Goal: Task Accomplishment & Management: Manage account settings

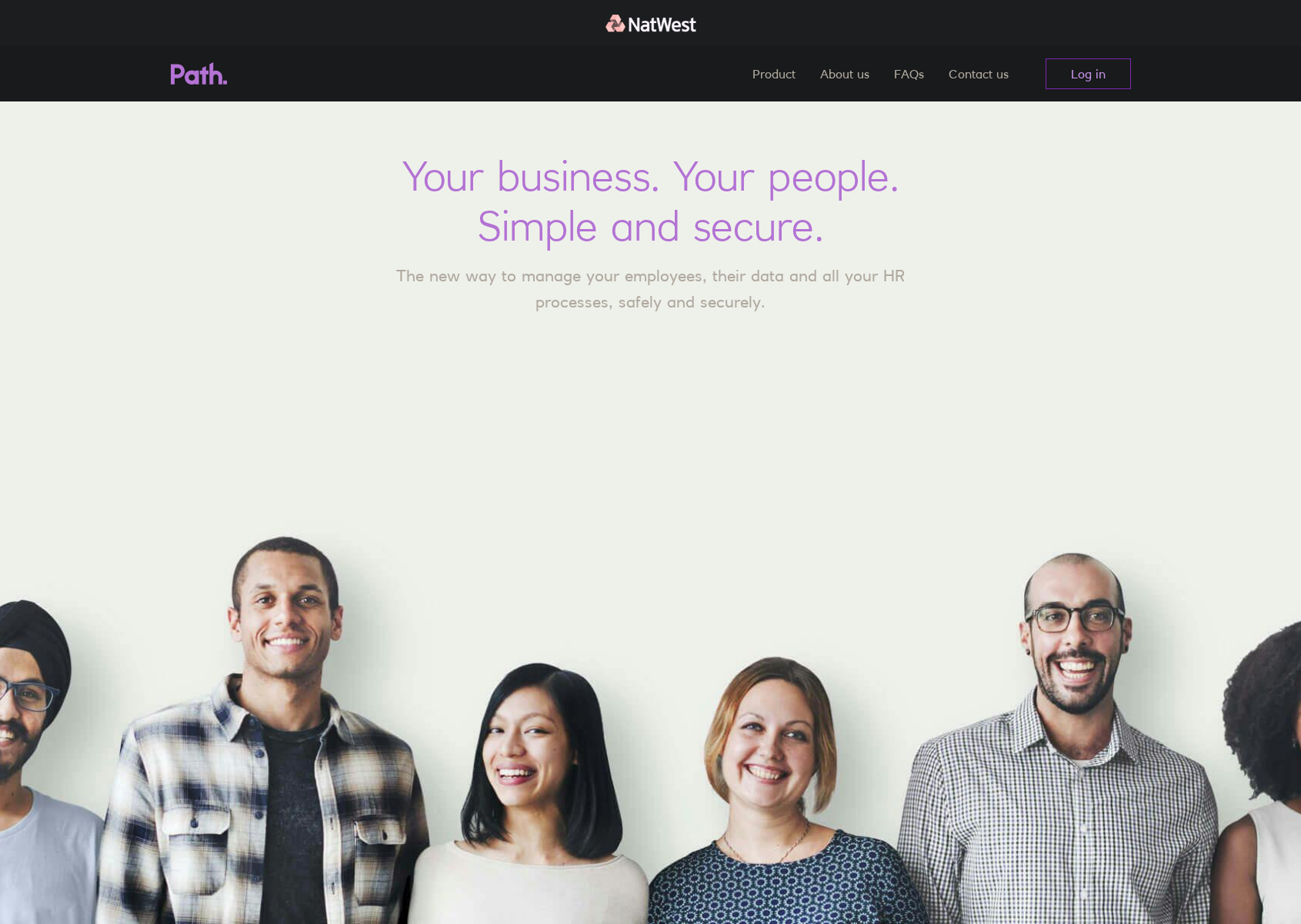
click at [1093, 74] on link "Log in" at bounding box center [1087, 74] width 86 height 31
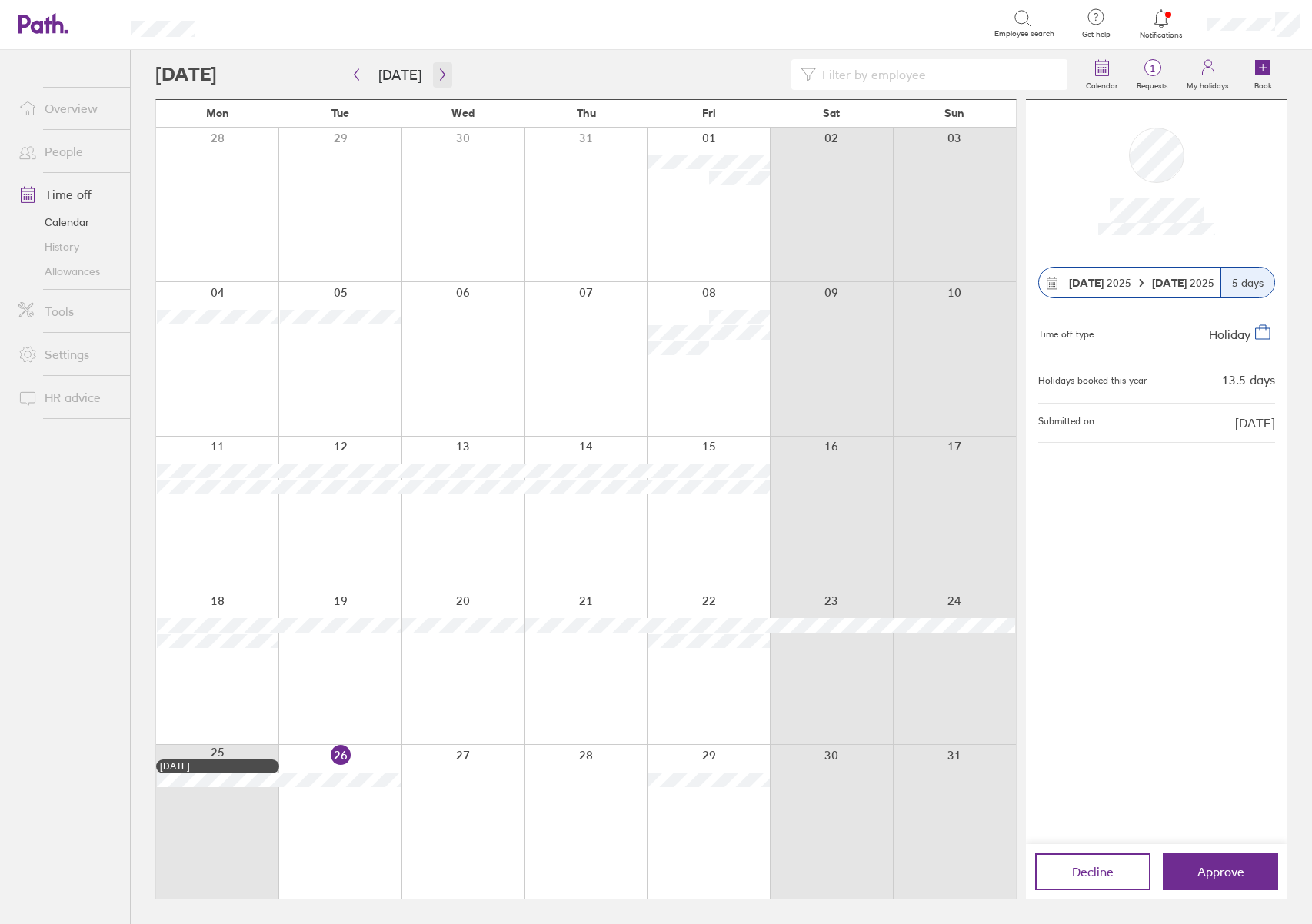
click at [437, 71] on icon "button" at bounding box center [442, 75] width 12 height 13
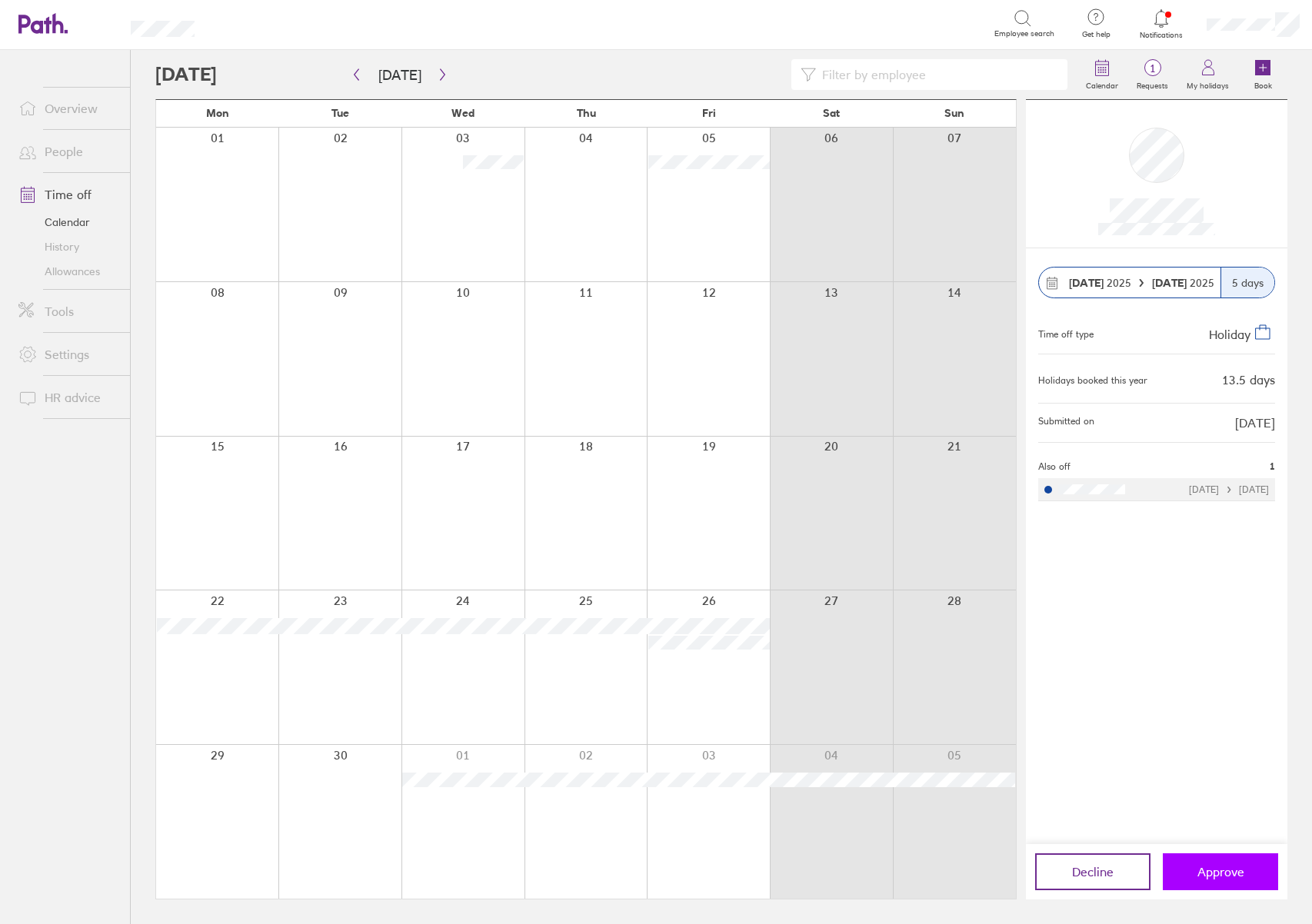
click at [1220, 877] on span "Approve" at bounding box center [1220, 871] width 47 height 14
click at [1159, 60] on icon at bounding box center [1153, 68] width 18 height 18
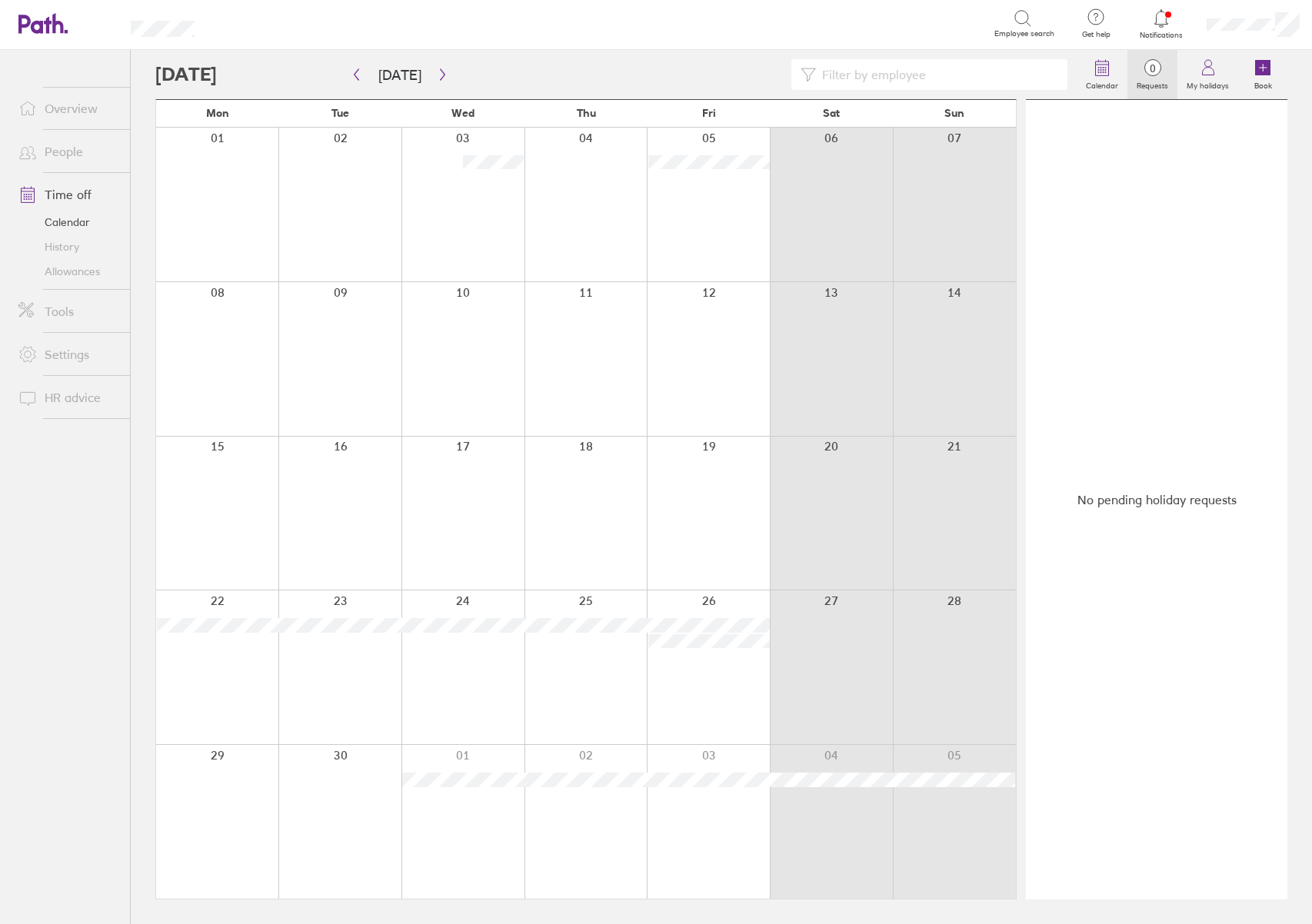
click at [1149, 35] on span "Notifications" at bounding box center [1161, 35] width 50 height 9
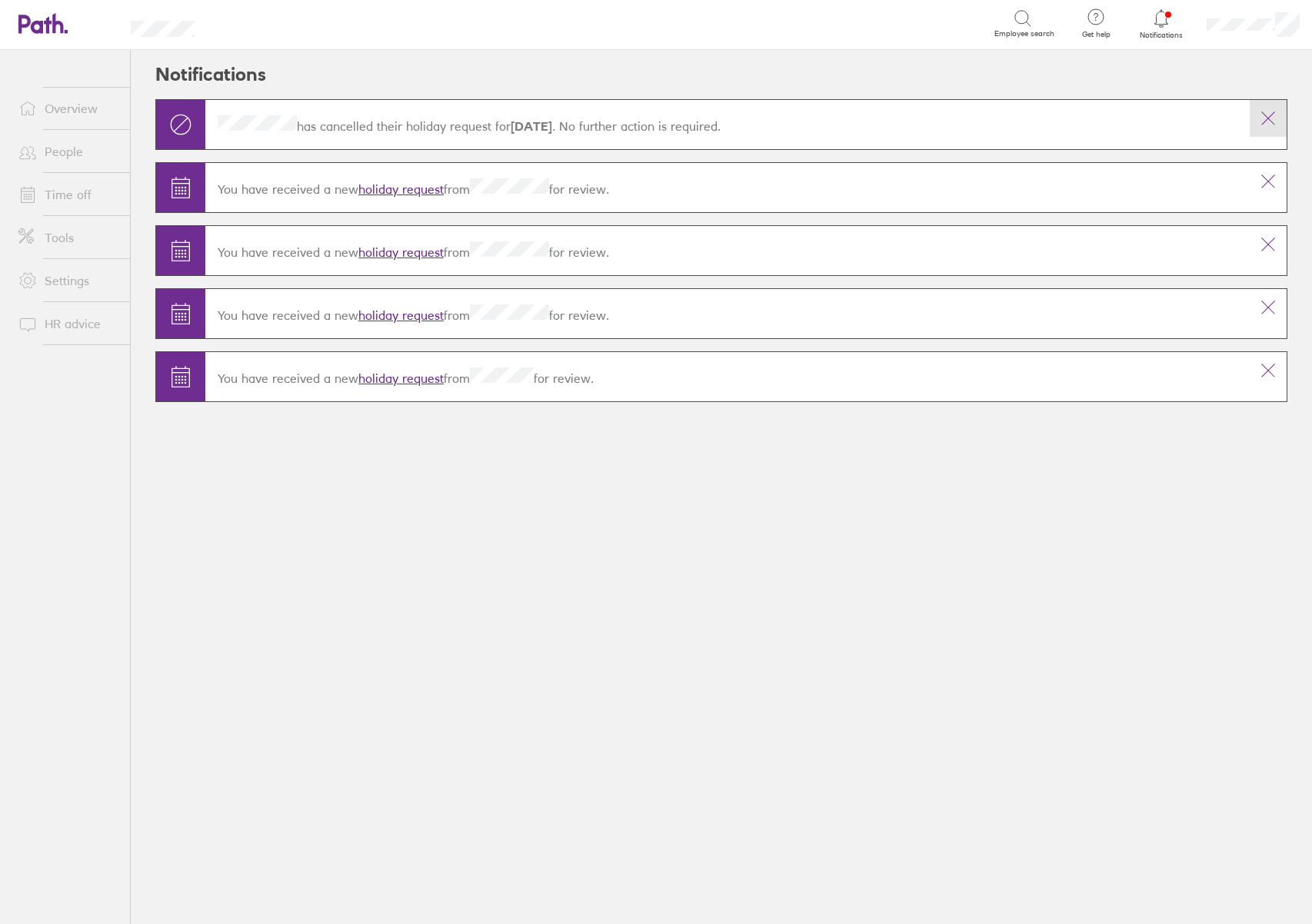
click at [1262, 122] on icon at bounding box center [1268, 118] width 18 height 18
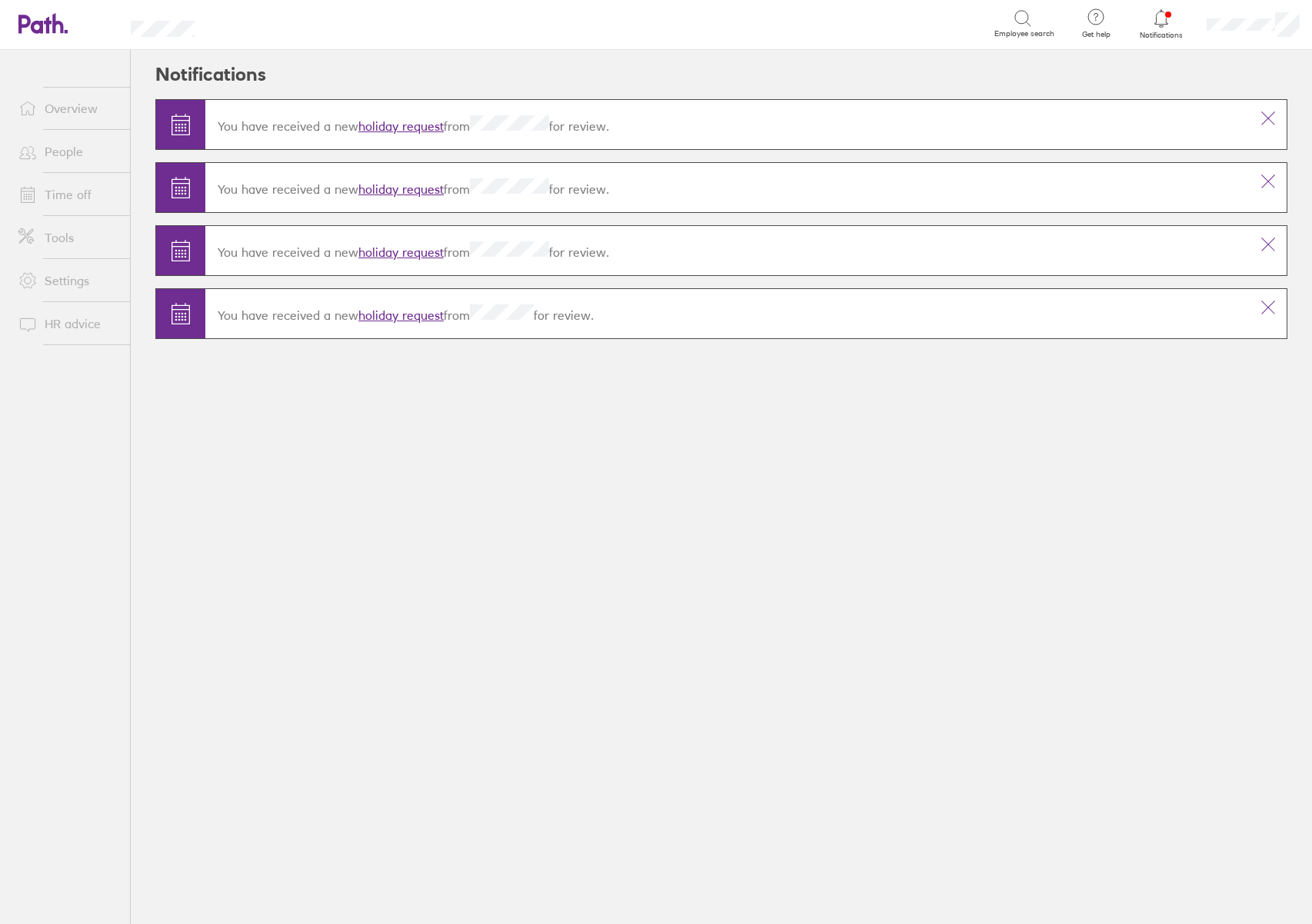
click at [1257, 126] on button at bounding box center [1267, 118] width 37 height 37
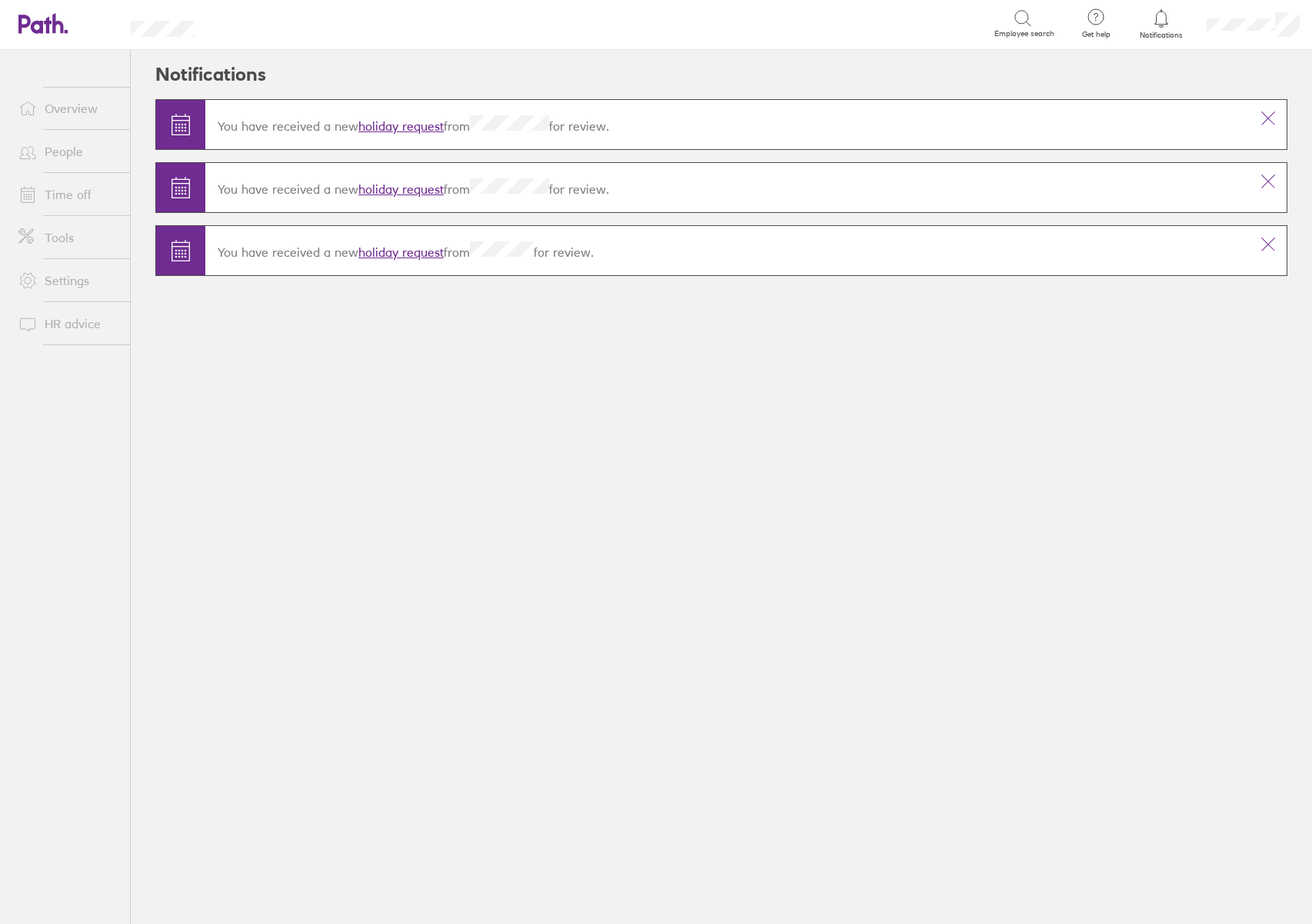
click at [1257, 126] on button at bounding box center [1267, 118] width 37 height 37
click at [1262, 120] on icon at bounding box center [1268, 118] width 18 height 18
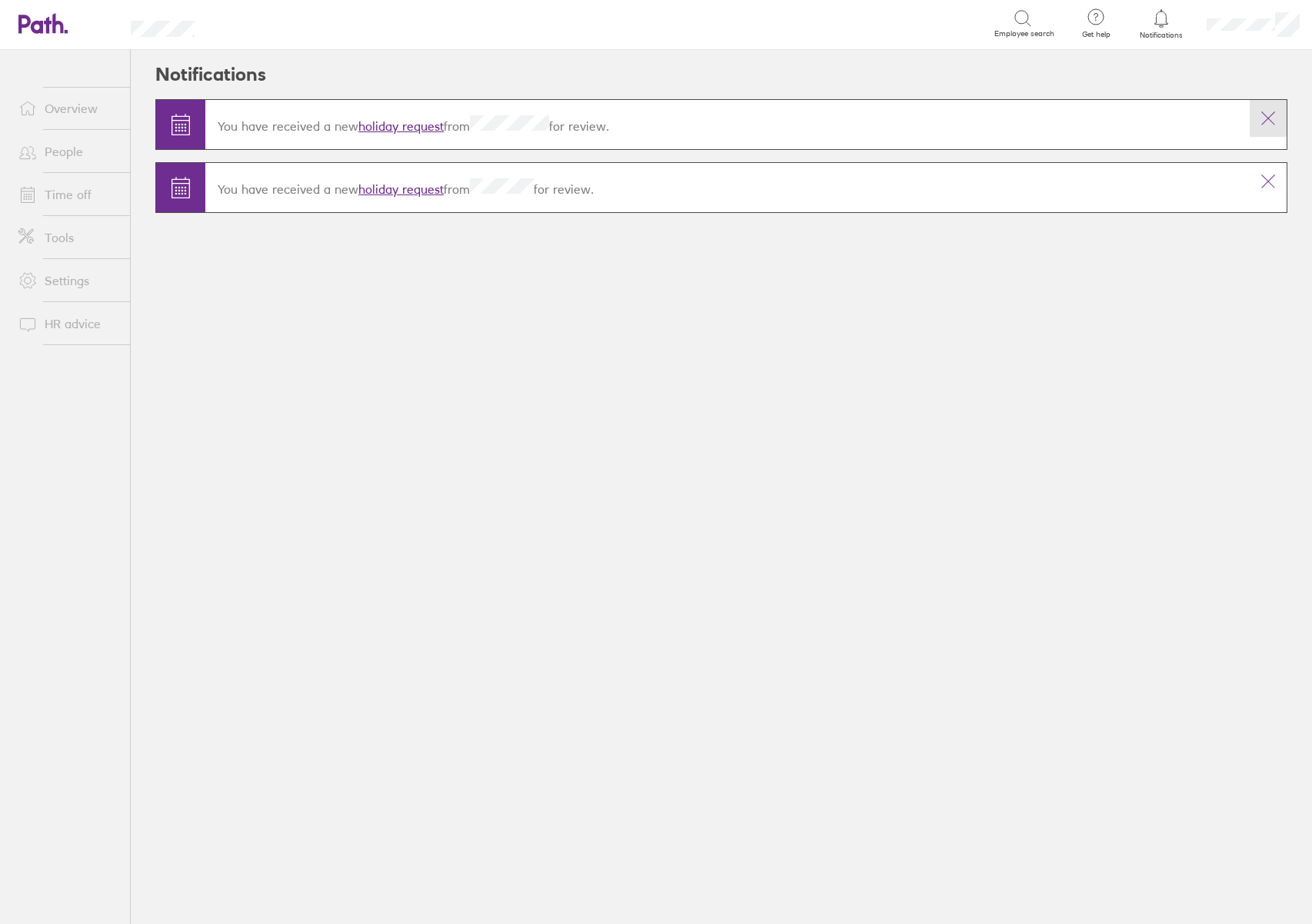
click at [1265, 121] on icon at bounding box center [1268, 118] width 18 height 18
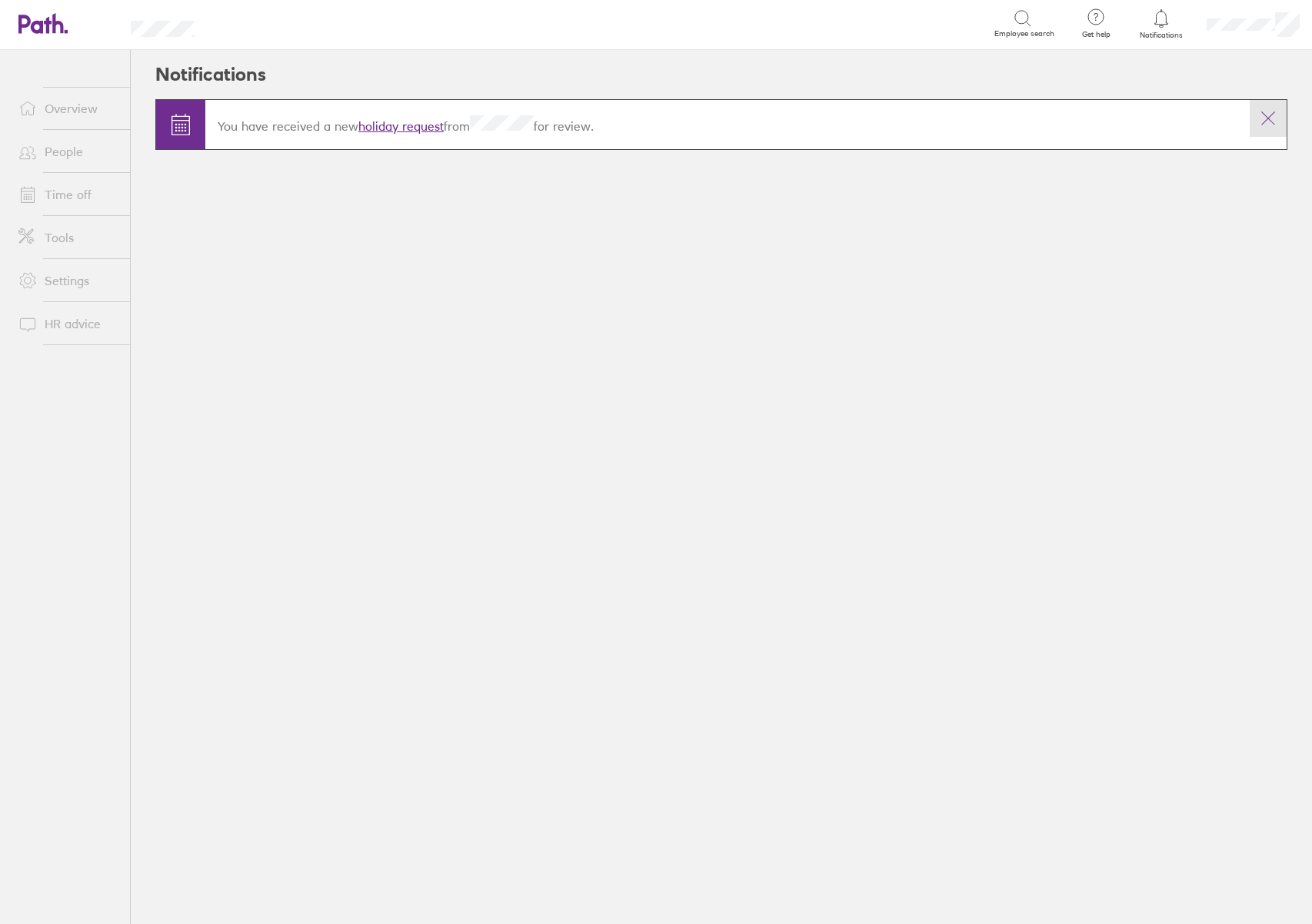
click at [1275, 118] on icon at bounding box center [1268, 118] width 18 height 18
